Goal: Transaction & Acquisition: Purchase product/service

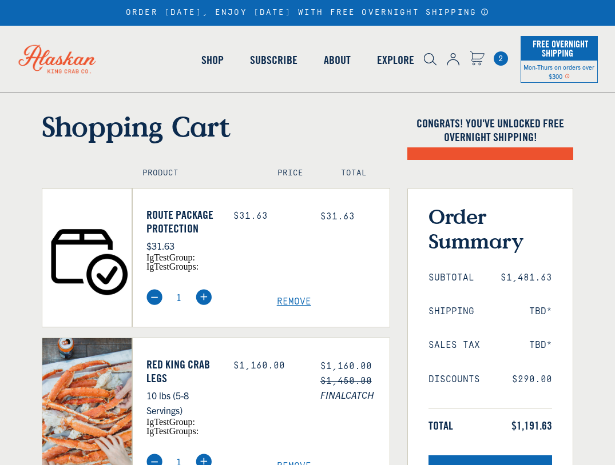
select select "40826597245007"
select select "40826744897615"
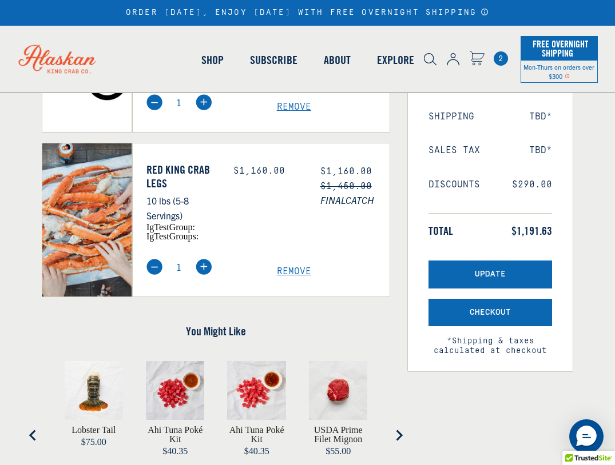
scroll to position [196, 0]
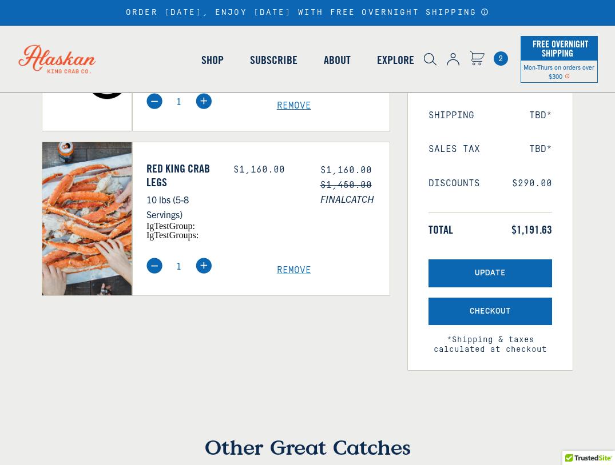
select select "40826597245007"
select select "40826744897615"
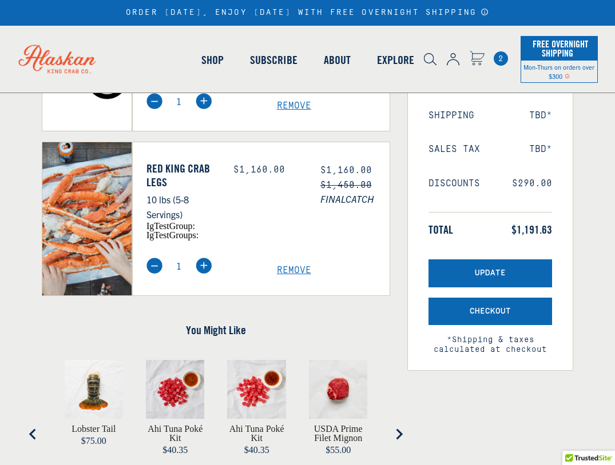
click at [301, 270] on span "Remove" at bounding box center [333, 270] width 113 height 11
